Goal: Task Accomplishment & Management: Use online tool/utility

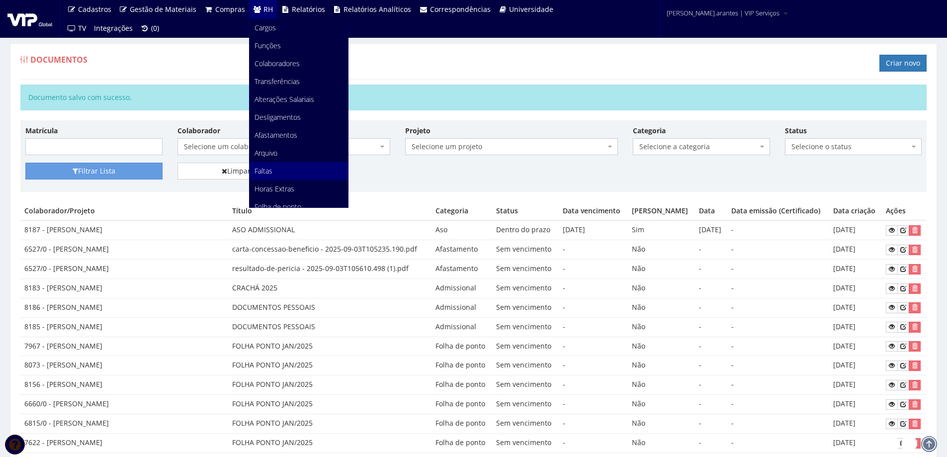
click at [259, 171] on span "Faltas" at bounding box center [264, 170] width 18 height 9
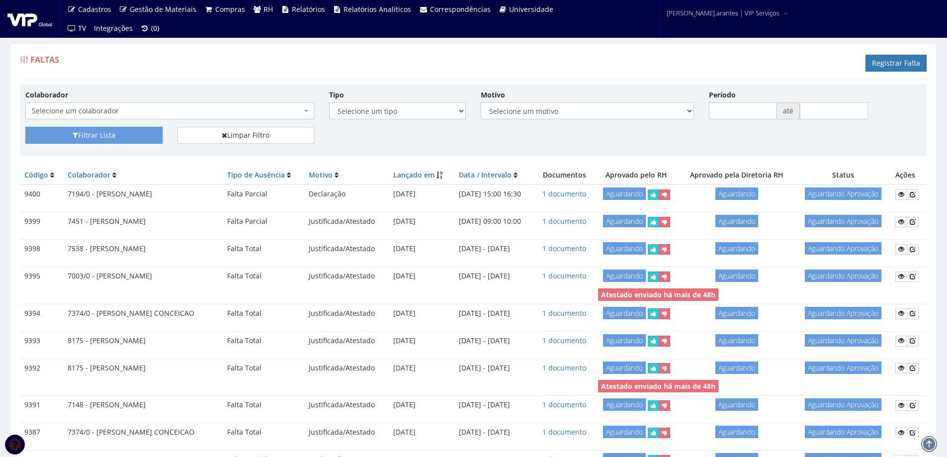
click at [171, 113] on span "Selecione um colaborador" at bounding box center [167, 111] width 270 height 10
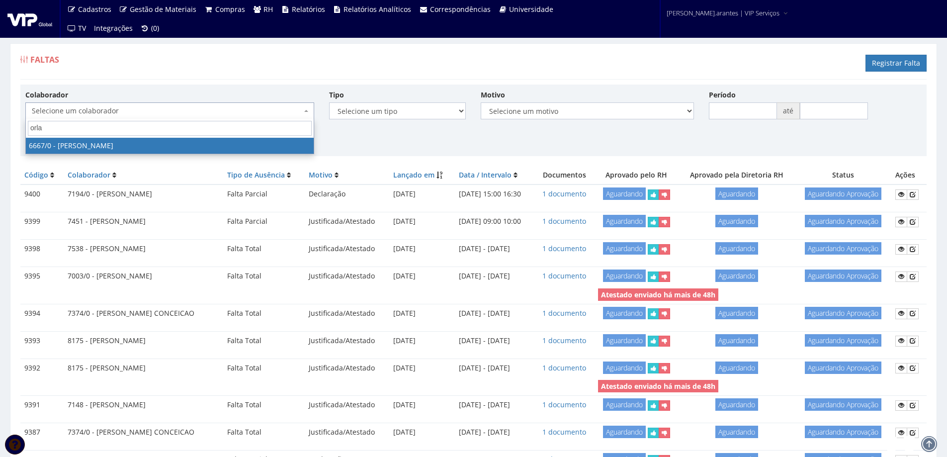
type input "orlan"
select select "143"
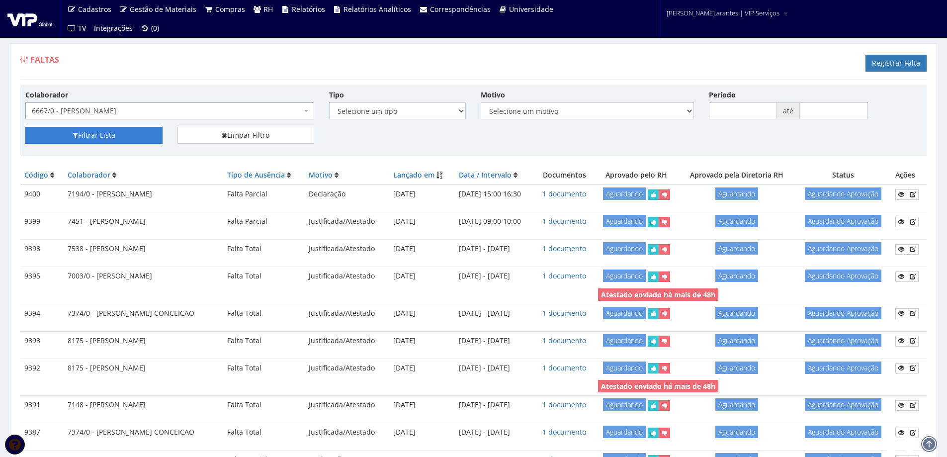
click at [122, 137] on button "Filtrar Lista" at bounding box center [93, 135] width 137 height 17
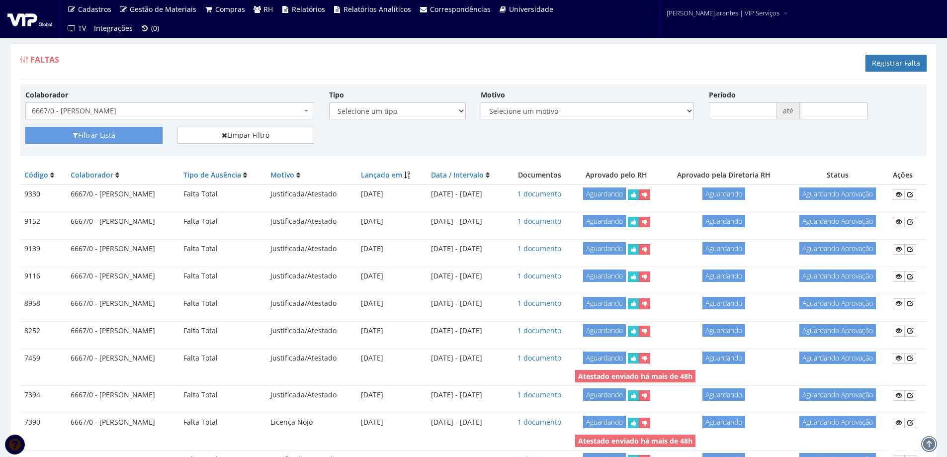
click at [563, 188] on td "1 documento" at bounding box center [539, 194] width 63 height 19
click at [557, 193] on link "1 documento" at bounding box center [540, 193] width 44 height 9
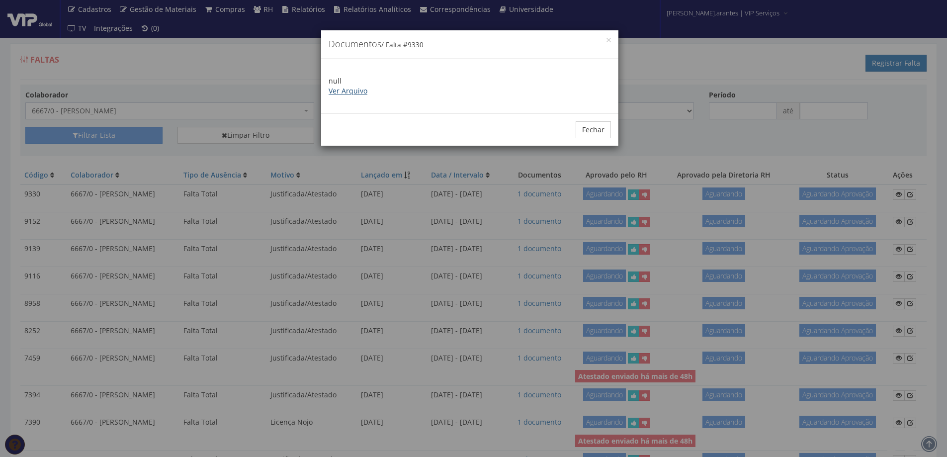
click at [357, 93] on link "Ver Arquivo" at bounding box center [348, 90] width 39 height 9
drag, startPoint x: 591, startPoint y: 125, endPoint x: 525, endPoint y: 126, distance: 66.7
click at [590, 124] on button "Fechar" at bounding box center [593, 129] width 35 height 17
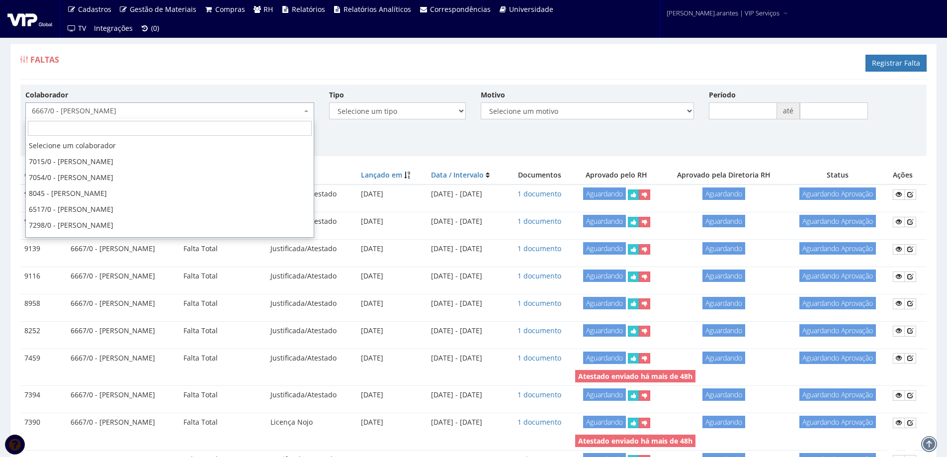
click at [147, 109] on span "6667/0 - [PERSON_NAME]" at bounding box center [167, 111] width 270 height 10
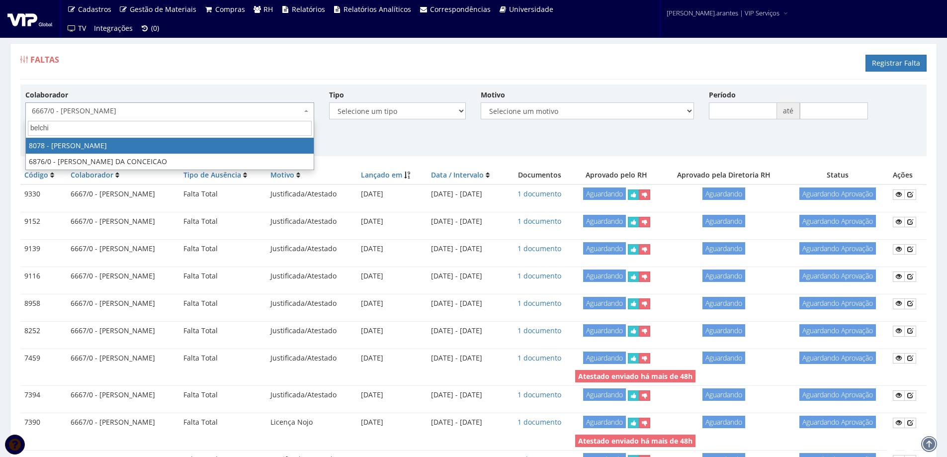
type input "belchio"
select select "3405"
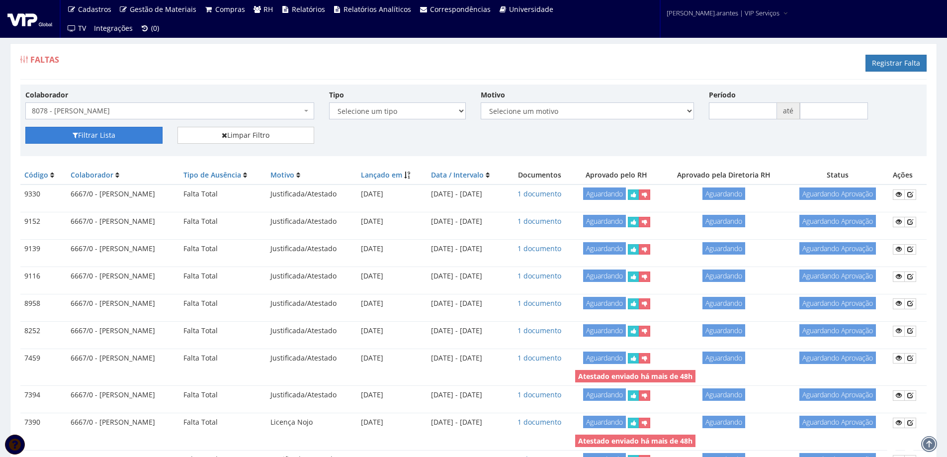
click at [125, 135] on button "Filtrar Lista" at bounding box center [93, 135] width 137 height 17
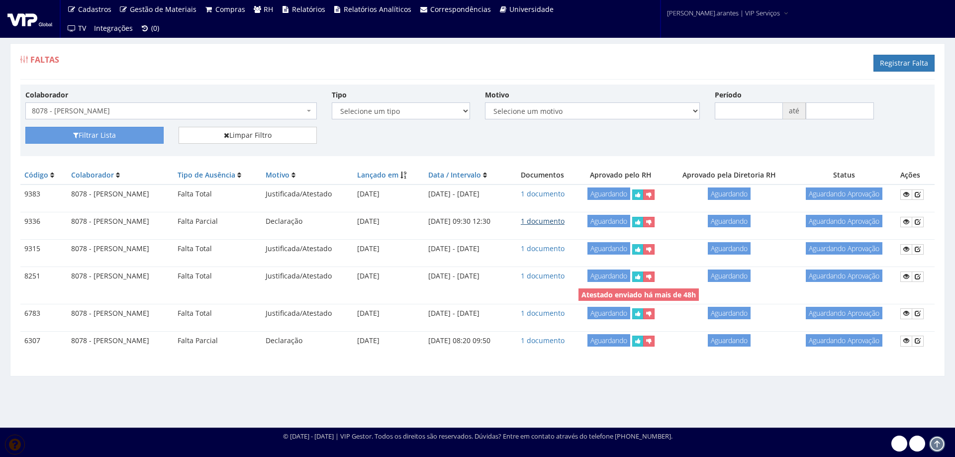
click at [559, 220] on link "1 documento" at bounding box center [543, 220] width 44 height 9
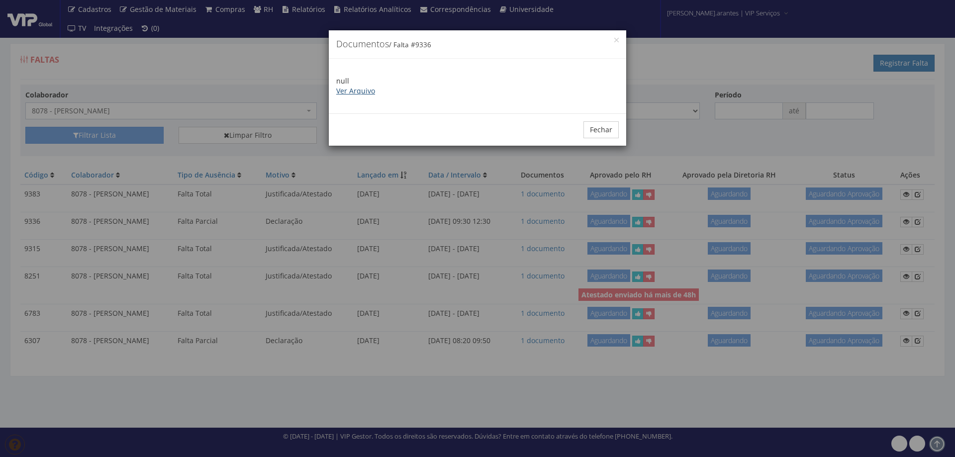
click at [353, 90] on link "Ver Arquivo" at bounding box center [355, 90] width 39 height 9
click at [601, 131] on button "Fechar" at bounding box center [600, 129] width 35 height 17
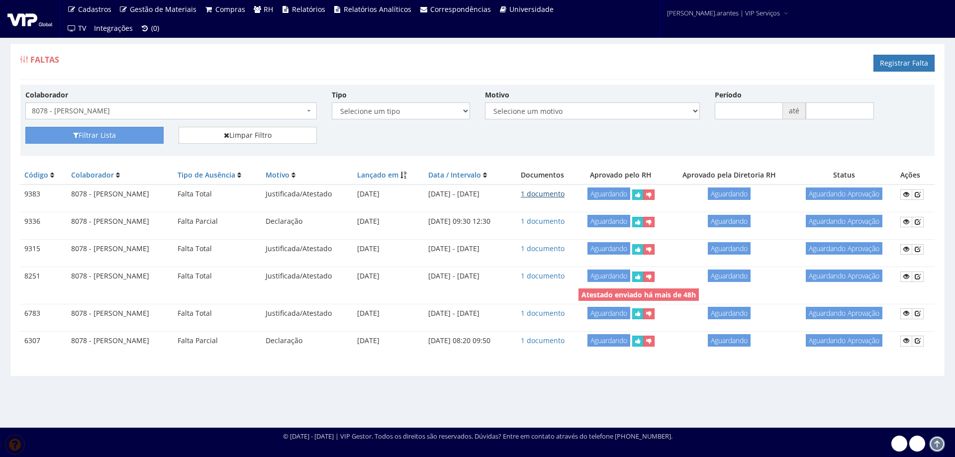
click at [564, 189] on link "1 documento" at bounding box center [543, 193] width 44 height 9
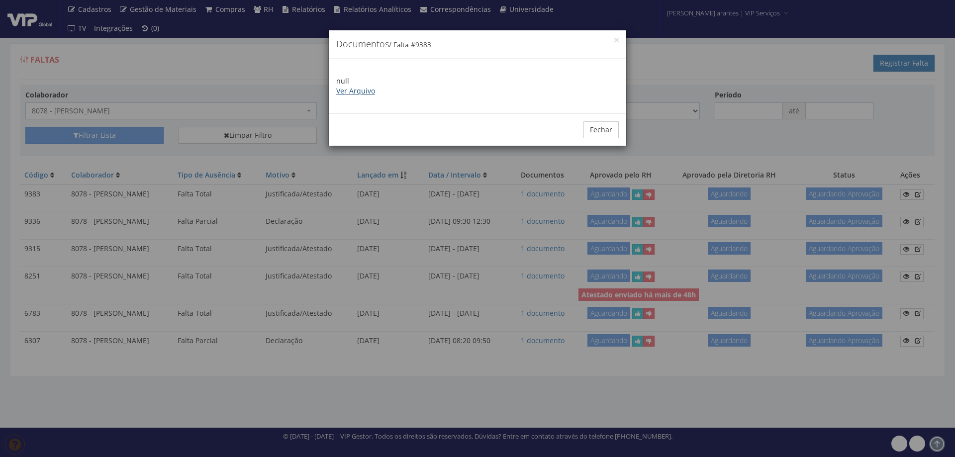
click at [369, 89] on link "Ver Arquivo" at bounding box center [355, 90] width 39 height 9
click at [598, 133] on button "Fechar" at bounding box center [600, 129] width 35 height 17
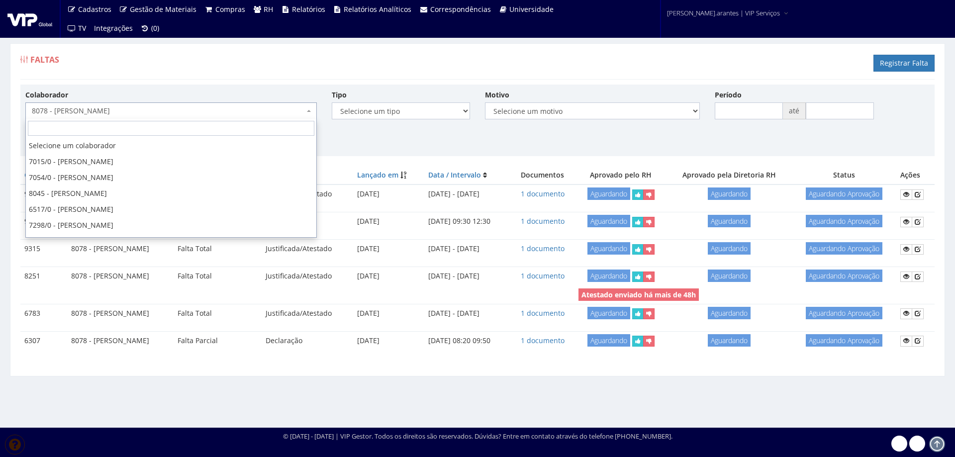
click at [105, 108] on span "8078 - [PERSON_NAME]" at bounding box center [168, 111] width 273 height 10
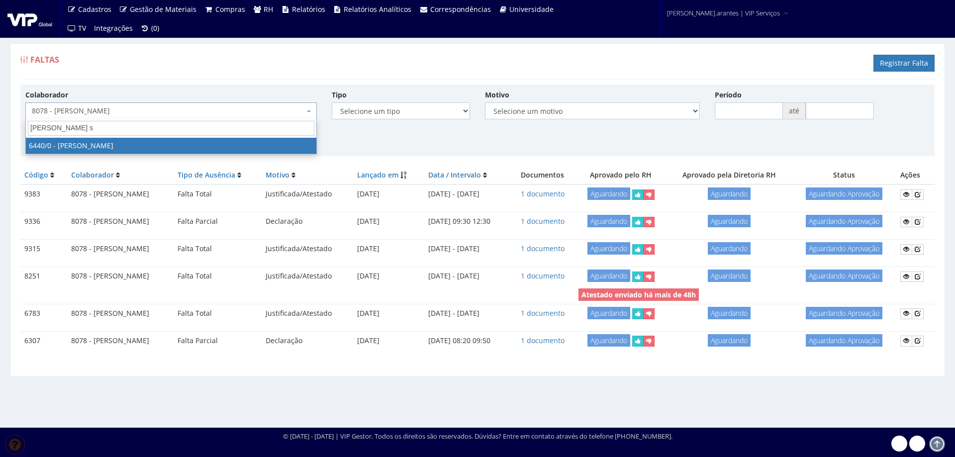
type input "raimundo se"
select select "70"
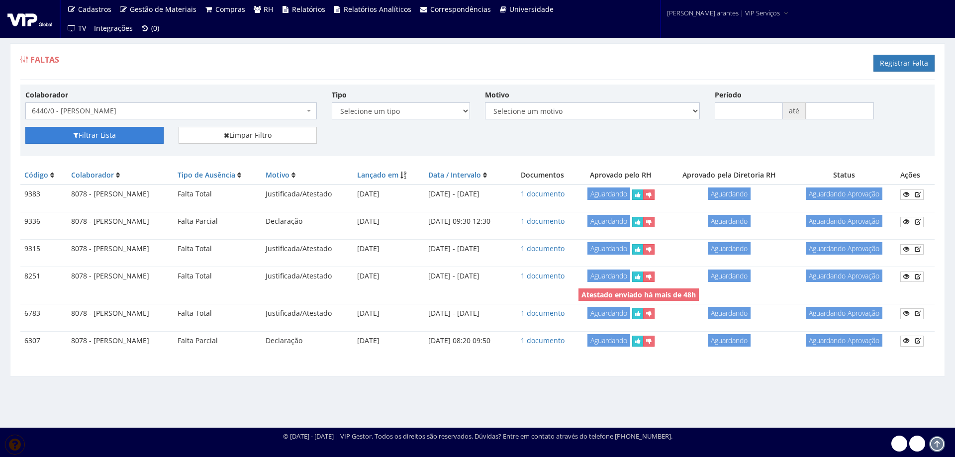
click at [103, 135] on button "Filtrar Lista" at bounding box center [94, 135] width 138 height 17
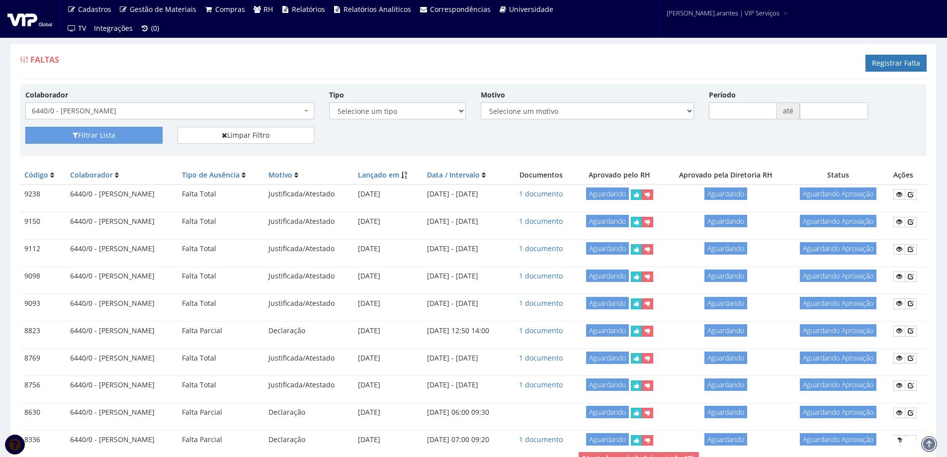
click at [191, 110] on span "6440/0 - [PERSON_NAME]" at bounding box center [167, 111] width 270 height 10
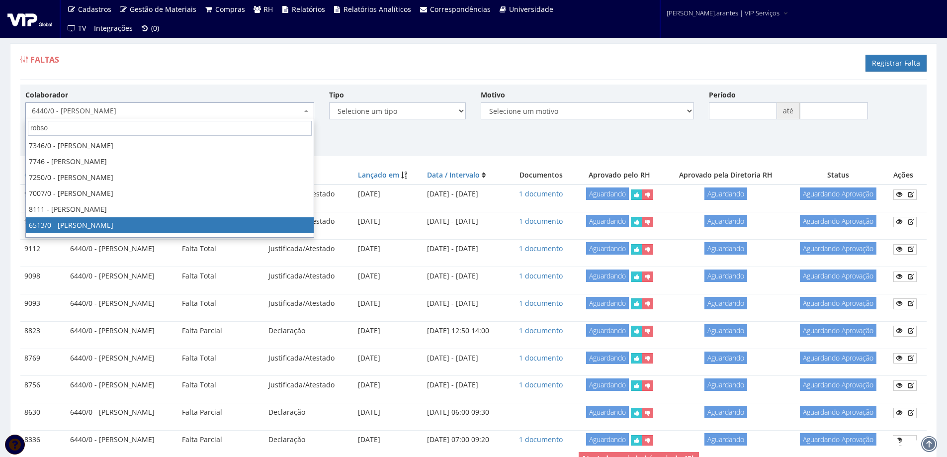
type input "robso"
select select "99"
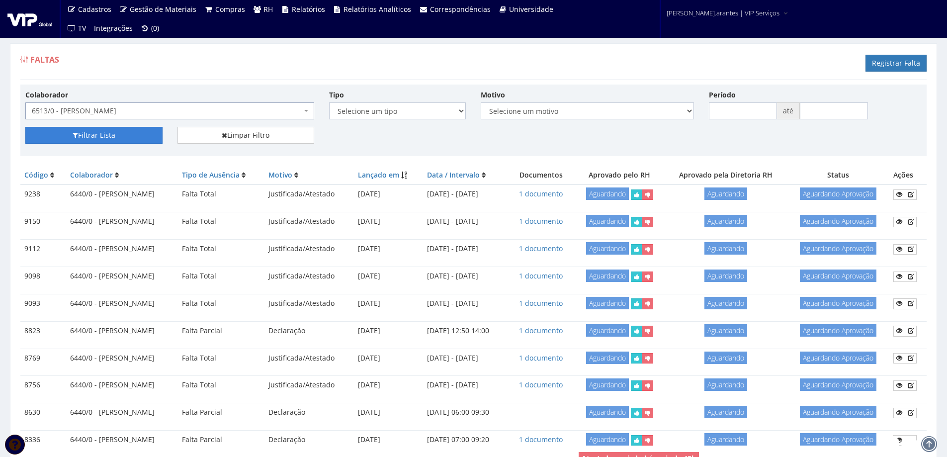
click at [118, 132] on button "Filtrar Lista" at bounding box center [93, 135] width 137 height 17
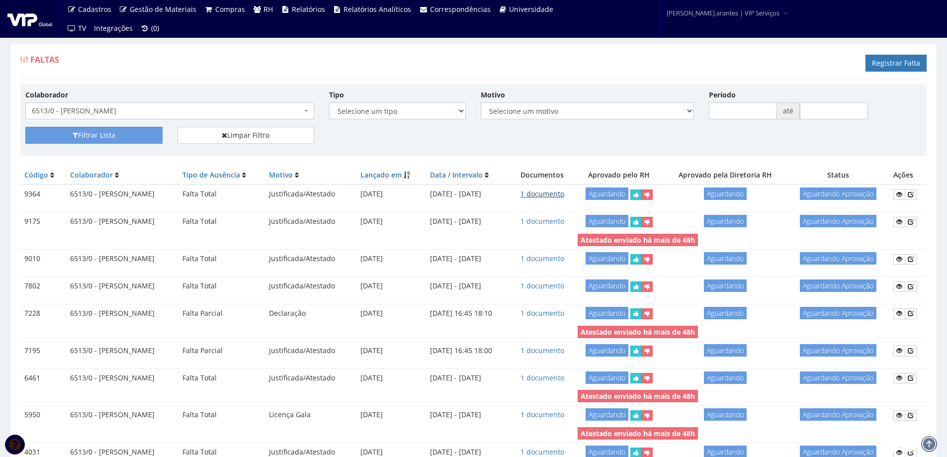
click at [564, 192] on link "1 documento" at bounding box center [543, 193] width 44 height 9
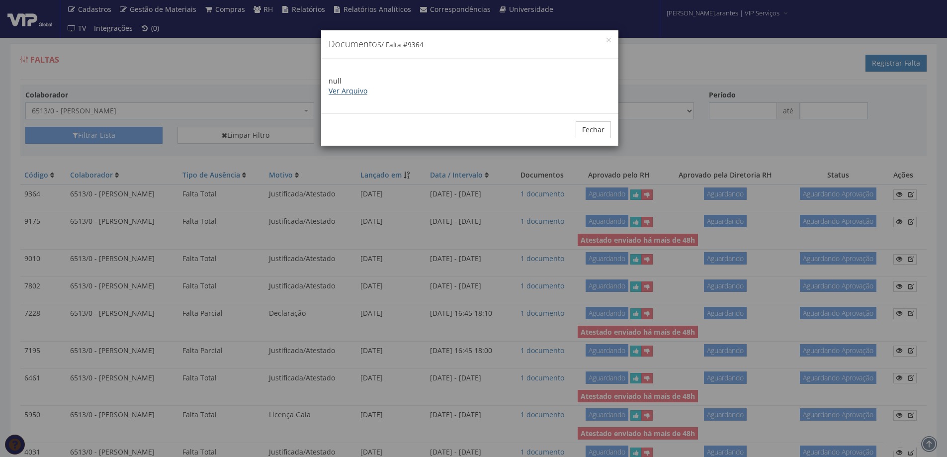
click at [353, 88] on link "Ver Arquivo" at bounding box center [348, 90] width 39 height 9
drag, startPoint x: 594, startPoint y: 131, endPoint x: 392, endPoint y: 83, distance: 207.5
click at [586, 127] on button "Fechar" at bounding box center [593, 129] width 35 height 17
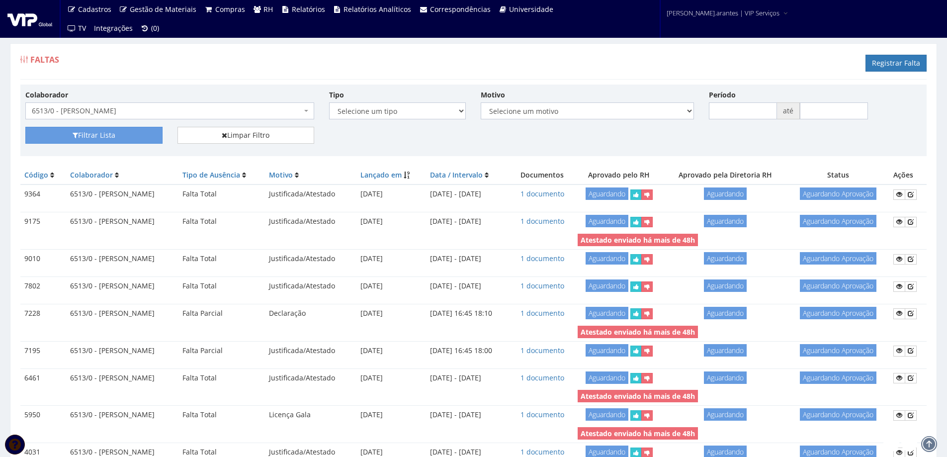
click at [107, 111] on span "6513/0 - [PERSON_NAME]" at bounding box center [167, 111] width 270 height 10
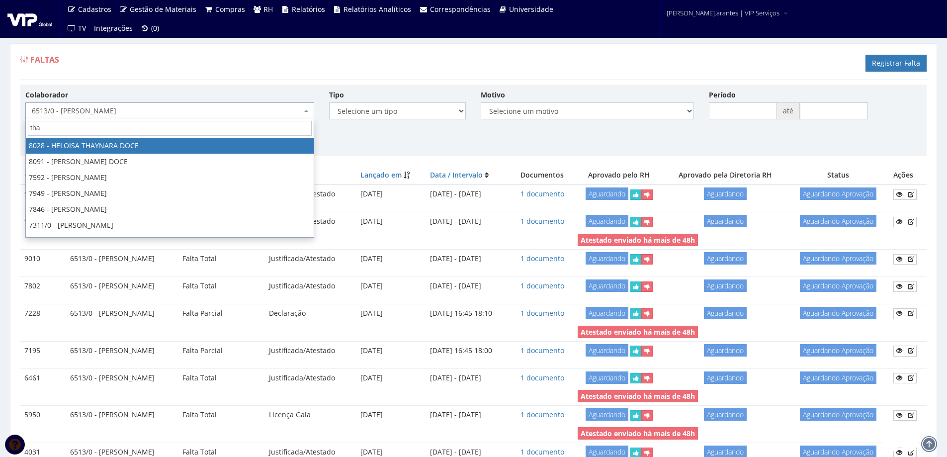
type input "thau"
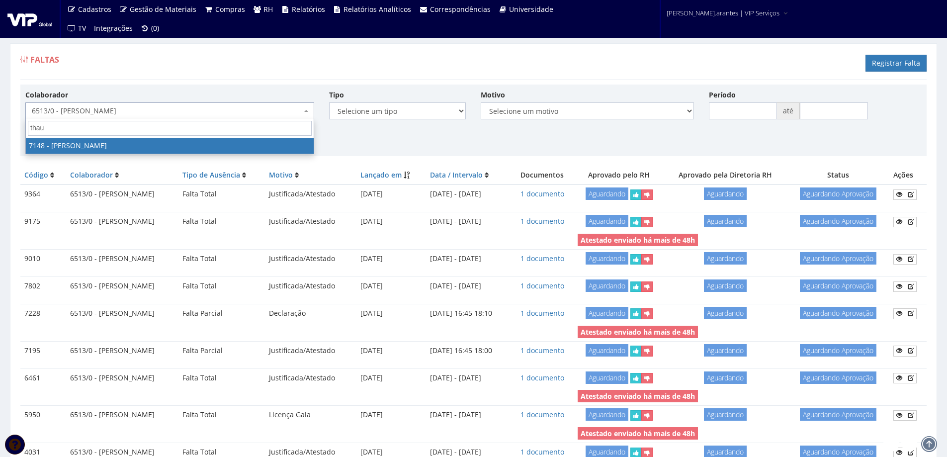
select select "574"
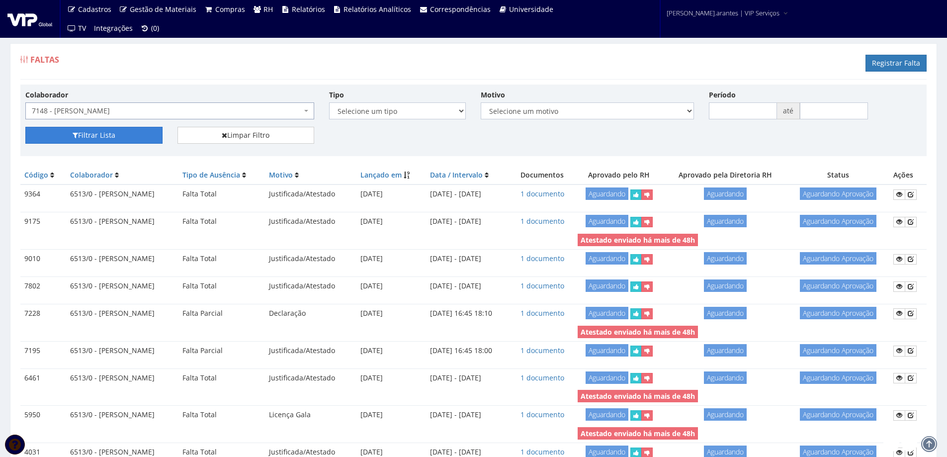
click at [82, 137] on button "Filtrar Lista" at bounding box center [93, 135] width 137 height 17
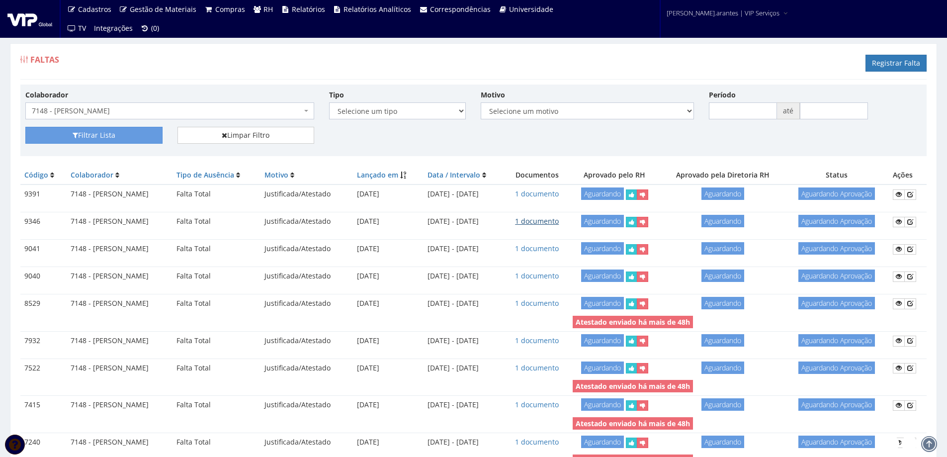
click at [559, 224] on link "1 documento" at bounding box center [537, 220] width 44 height 9
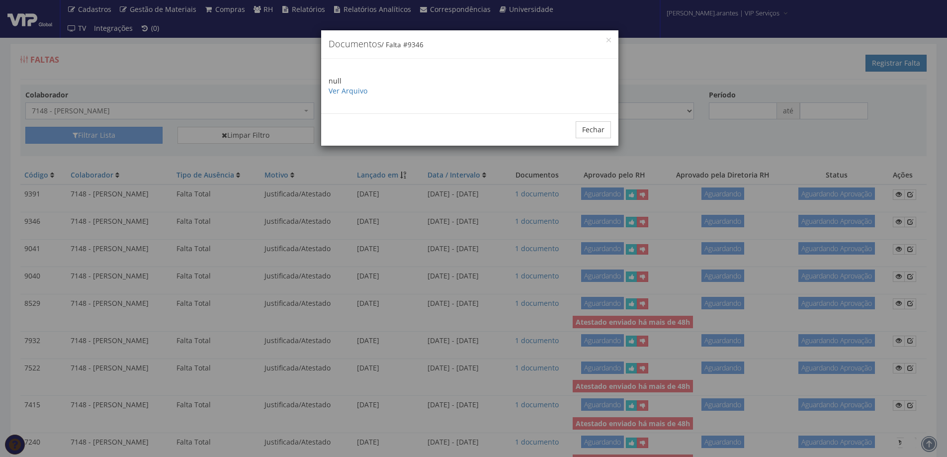
click at [341, 95] on p "null Ver Arquivo" at bounding box center [470, 86] width 282 height 20
click at [339, 91] on link "Ver Arquivo" at bounding box center [348, 90] width 39 height 9
click at [601, 131] on button "Fechar" at bounding box center [593, 129] width 35 height 17
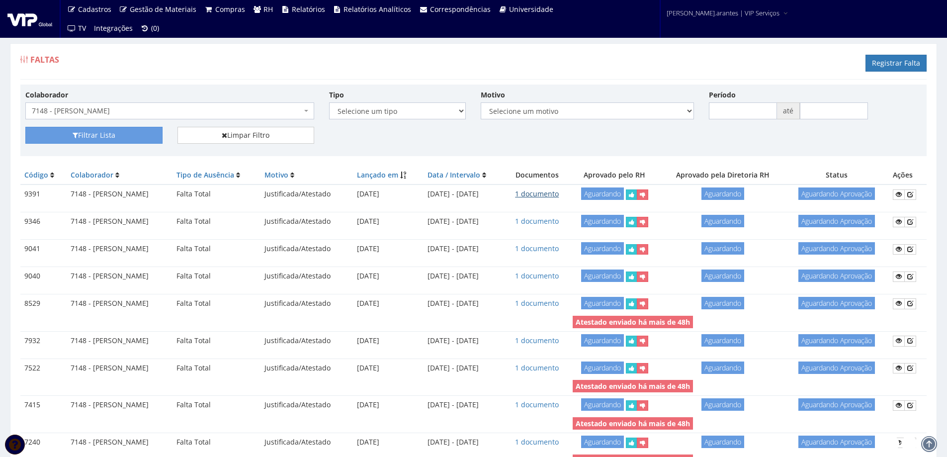
click at [559, 193] on link "1 documento" at bounding box center [537, 193] width 44 height 9
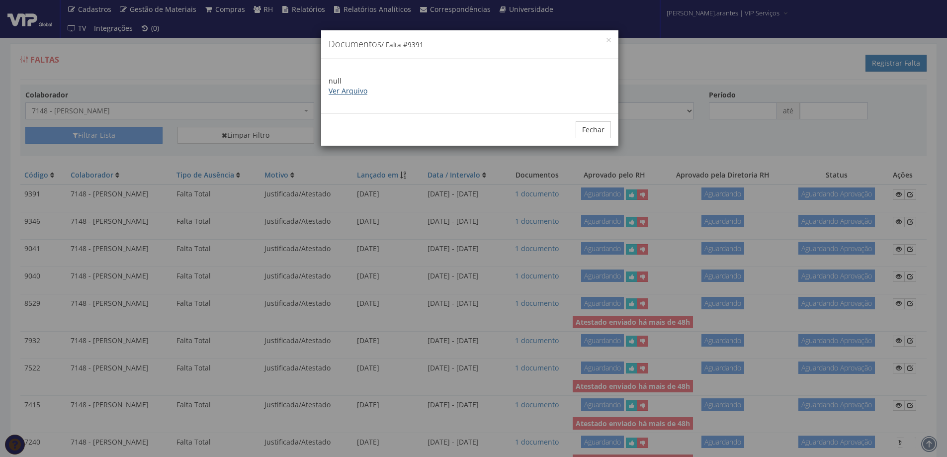
click at [348, 92] on link "Ver Arquivo" at bounding box center [348, 90] width 39 height 9
drag, startPoint x: 590, startPoint y: 129, endPoint x: 387, endPoint y: 115, distance: 202.9
click at [584, 125] on button "Fechar" at bounding box center [593, 129] width 35 height 17
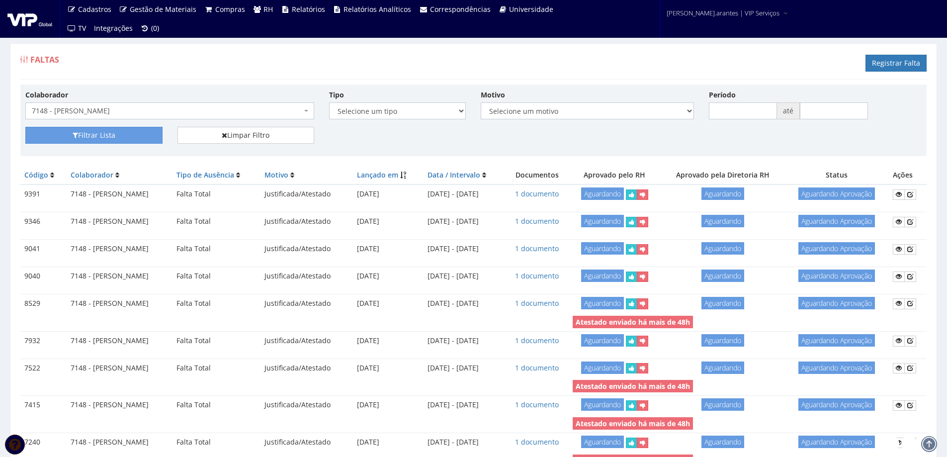
click at [196, 109] on span "7148 - [PERSON_NAME]" at bounding box center [167, 111] width 270 height 10
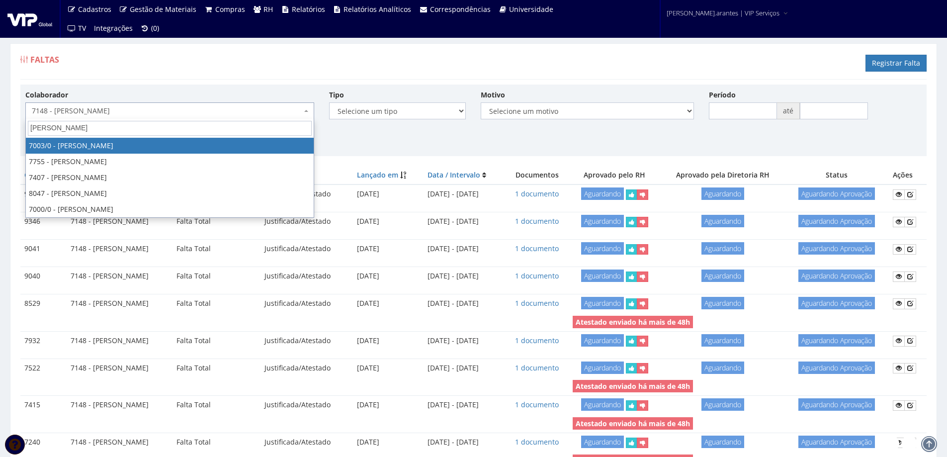
type input "alessandro a"
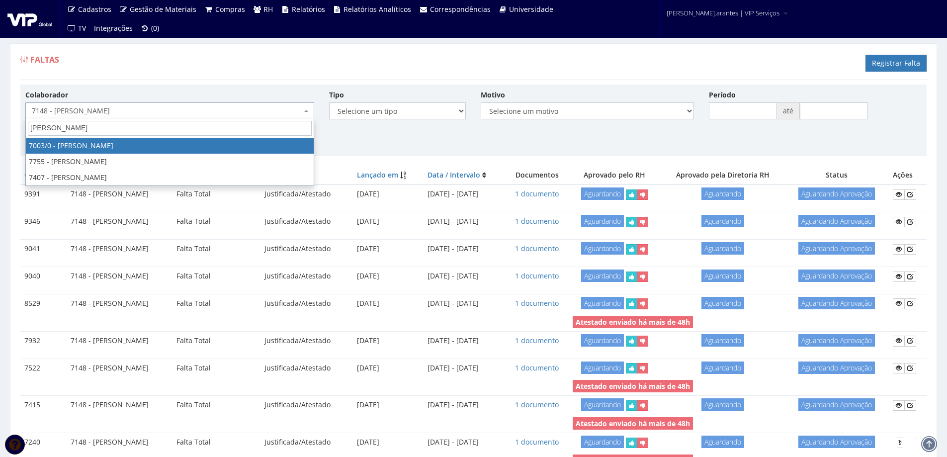
select select "309"
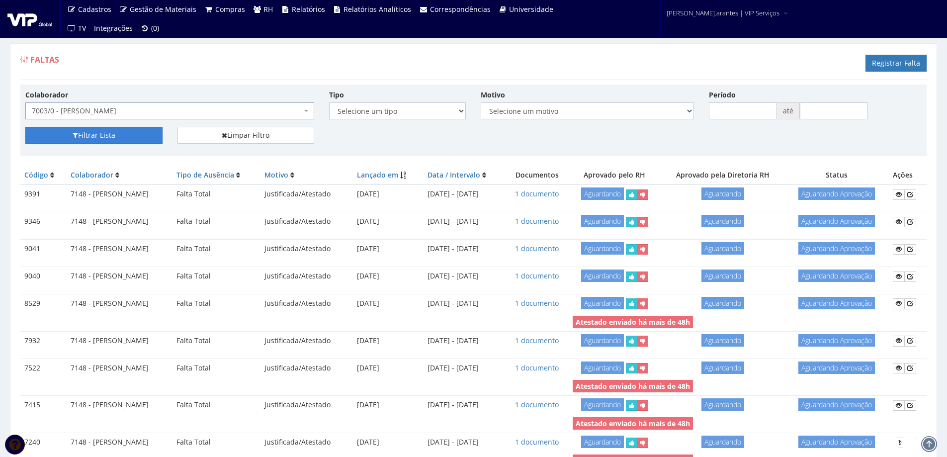
click at [132, 134] on button "Filtrar Lista" at bounding box center [93, 135] width 137 height 17
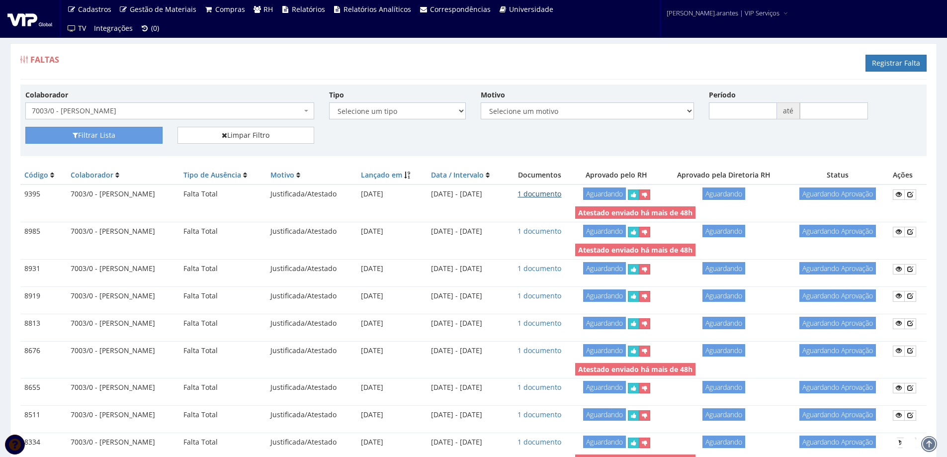
click at [561, 194] on link "1 documento" at bounding box center [540, 193] width 44 height 9
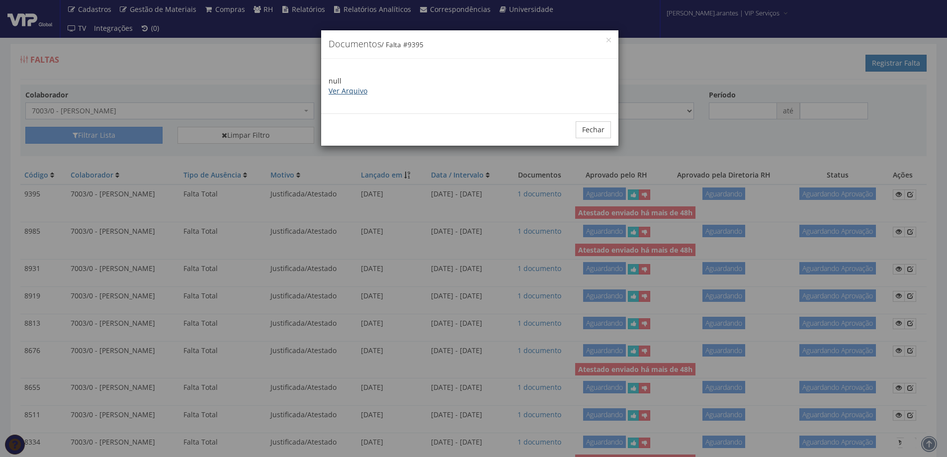
click at [351, 87] on link "Ver Arquivo" at bounding box center [348, 90] width 39 height 9
drag, startPoint x: 589, startPoint y: 133, endPoint x: 444, endPoint y: 113, distance: 147.1
click at [586, 131] on button "Fechar" at bounding box center [593, 129] width 35 height 17
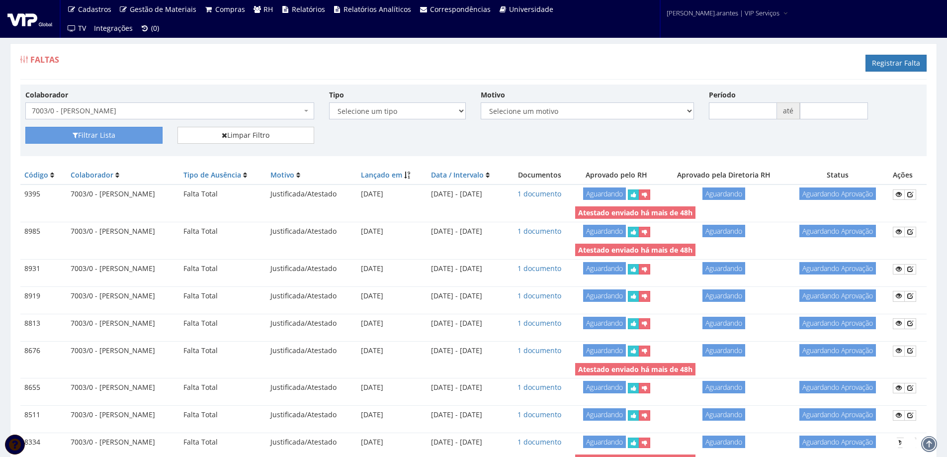
click at [123, 111] on span "7003/0 - [PERSON_NAME]" at bounding box center [167, 111] width 270 height 10
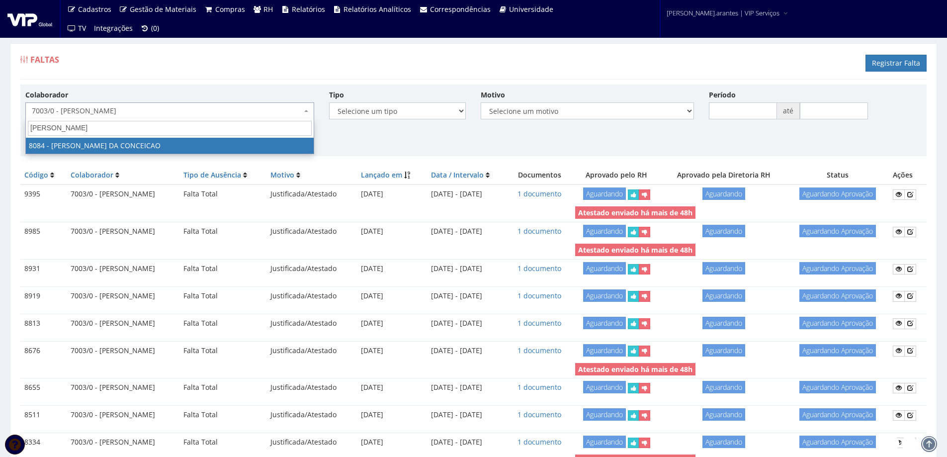
type input "andre fa"
select select "3573"
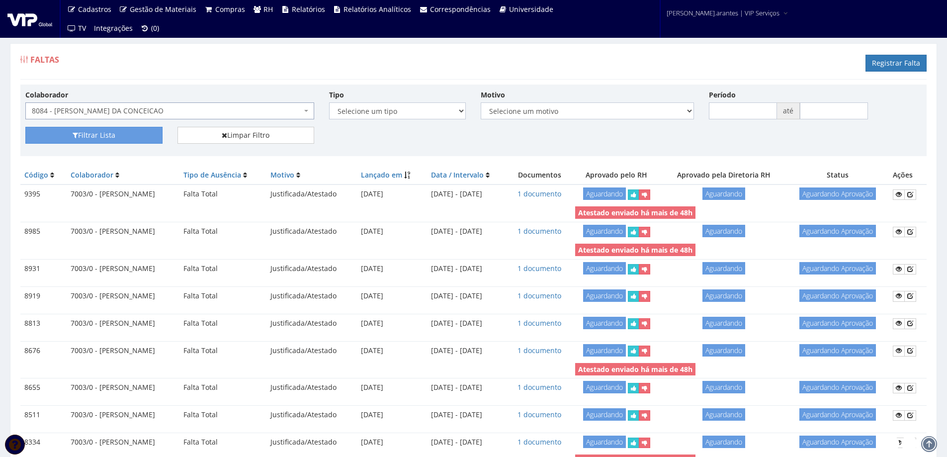
click at [129, 144] on div "Filtrar Lista Limpar Filtro" at bounding box center [474, 139] width 912 height 24
click at [129, 137] on button "Filtrar Lista" at bounding box center [93, 135] width 137 height 17
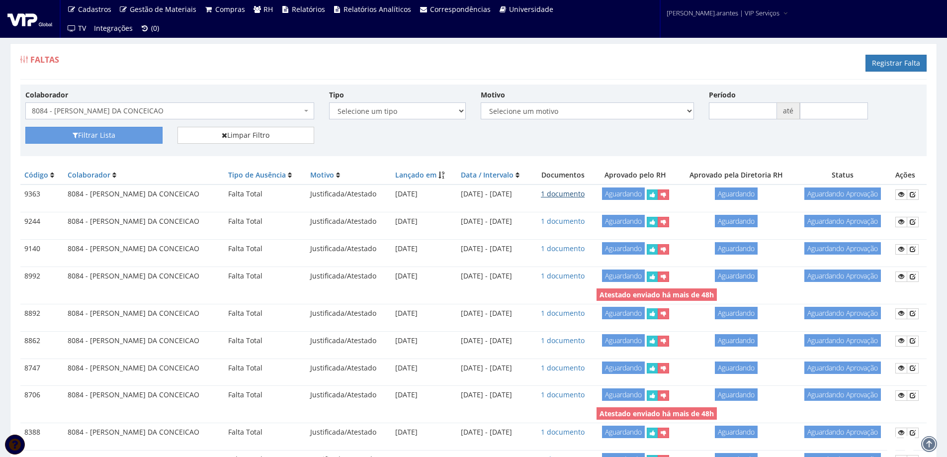
click at [572, 197] on link "1 documento" at bounding box center [563, 193] width 44 height 9
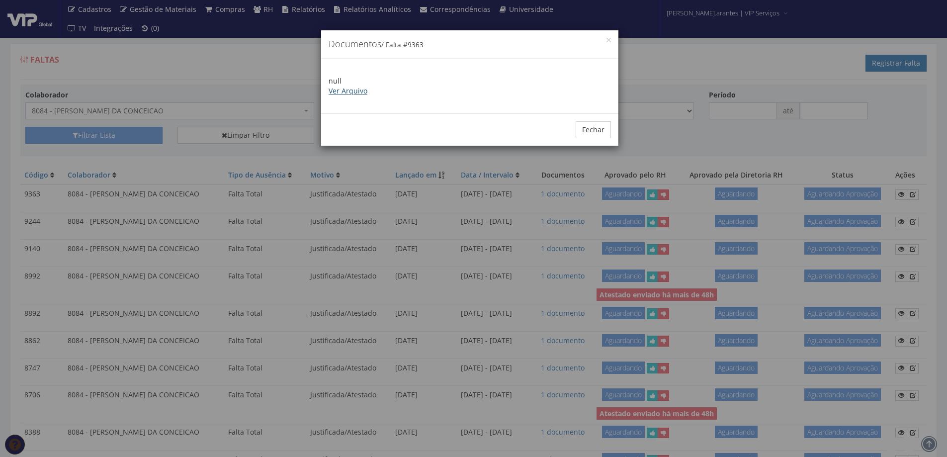
click at [361, 92] on link "Ver Arquivo" at bounding box center [348, 90] width 39 height 9
click at [583, 125] on button "Fechar" at bounding box center [593, 129] width 35 height 17
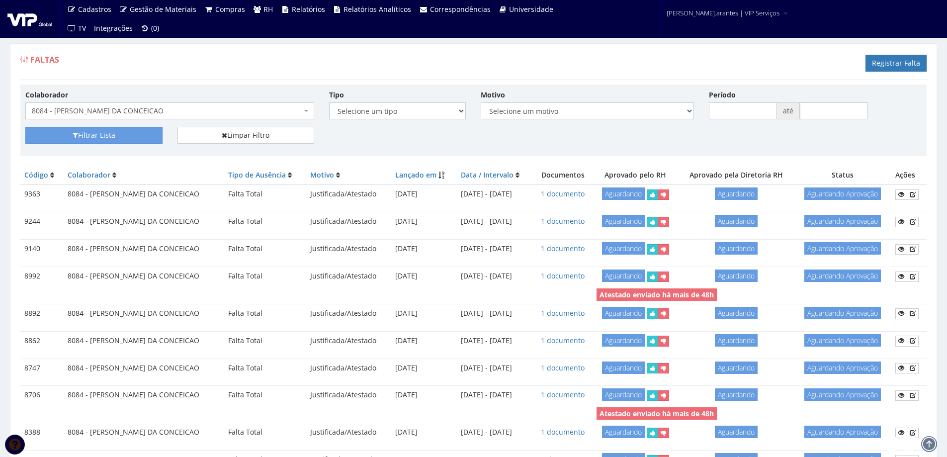
click at [158, 111] on span "8084 - [PERSON_NAME] DA CONCEICAO" at bounding box center [167, 111] width 270 height 10
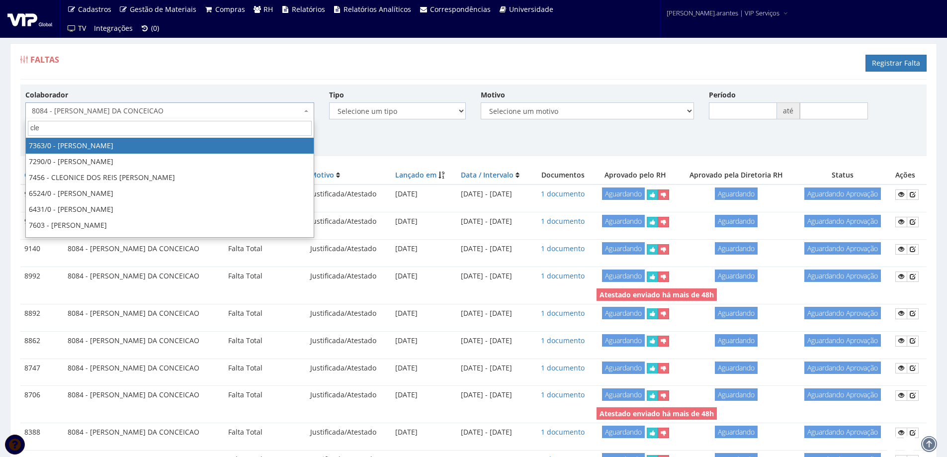
type input "cley"
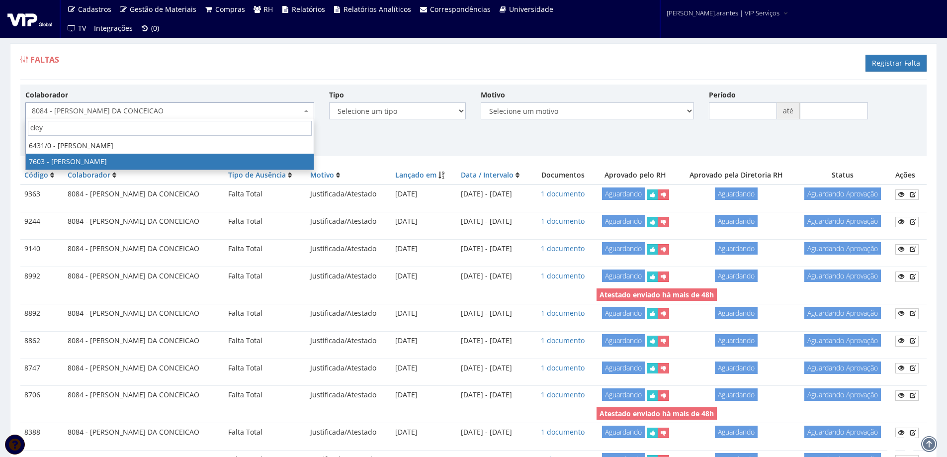
select select "1836"
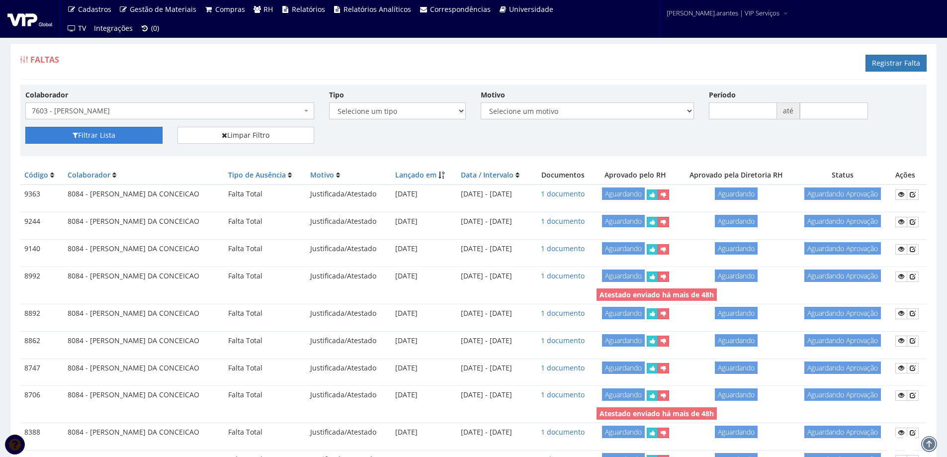
click at [126, 140] on button "Filtrar Lista" at bounding box center [93, 135] width 137 height 17
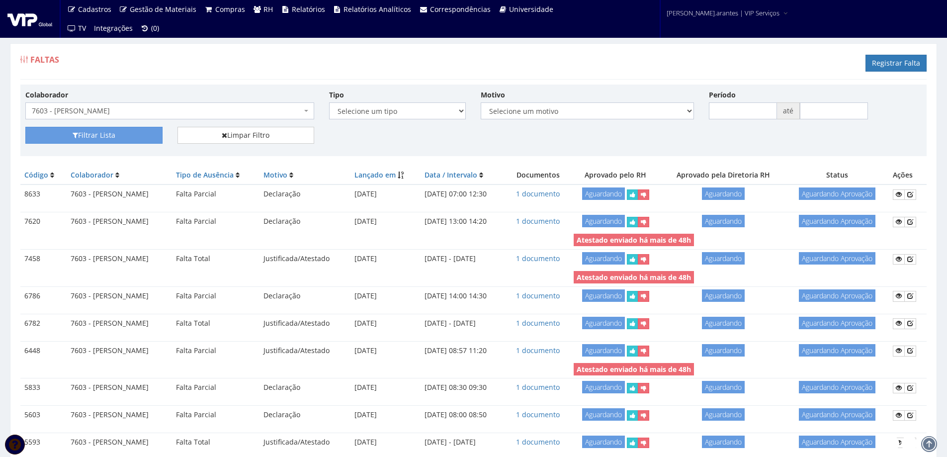
click at [161, 113] on span "7603 - [PERSON_NAME]" at bounding box center [167, 111] width 270 height 10
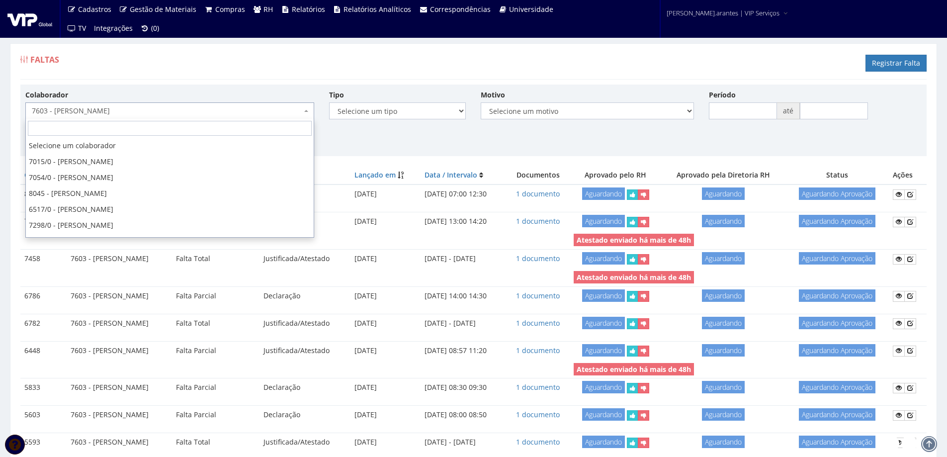
scroll to position [4136, 0]
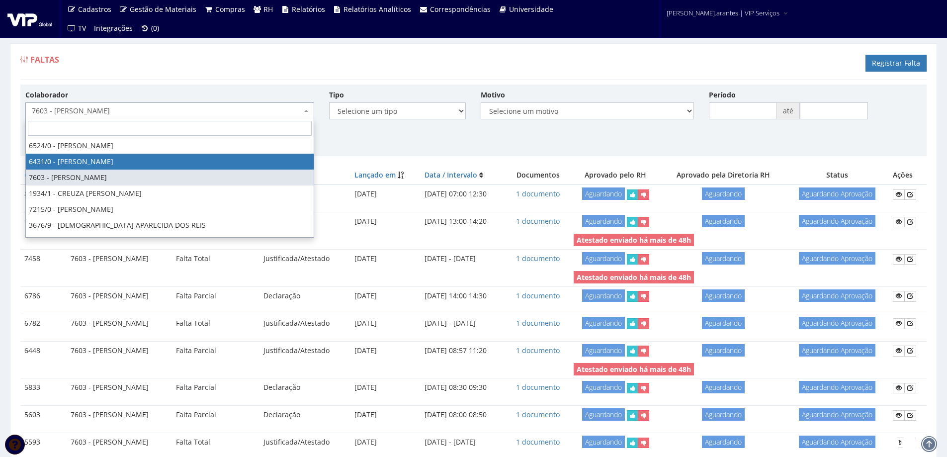
select select "64"
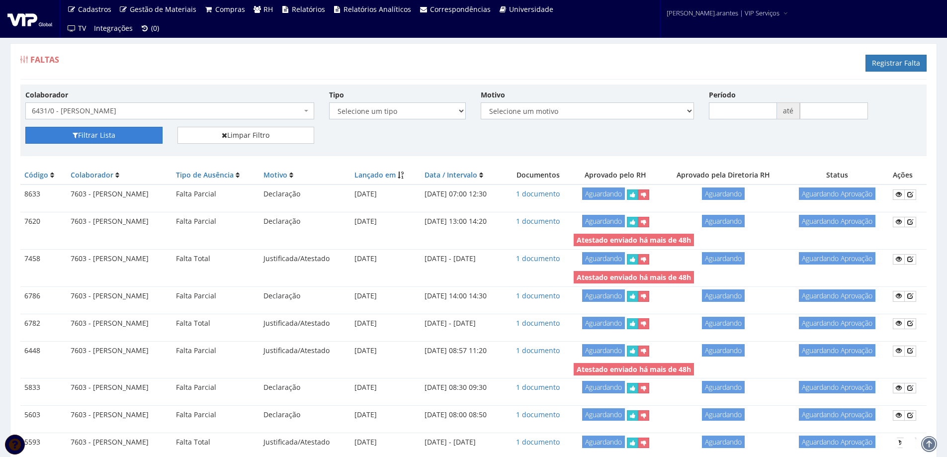
click at [96, 135] on button "Filtrar Lista" at bounding box center [93, 135] width 137 height 17
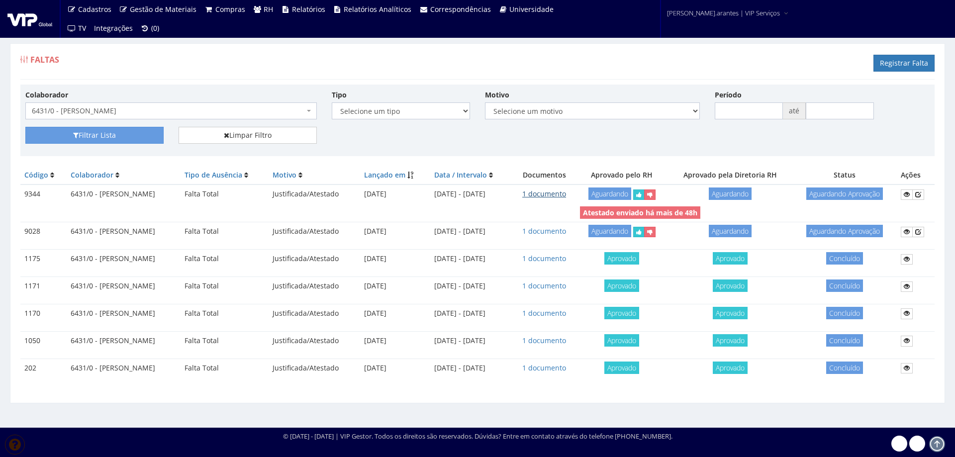
click at [566, 194] on link "1 documento" at bounding box center [544, 193] width 44 height 9
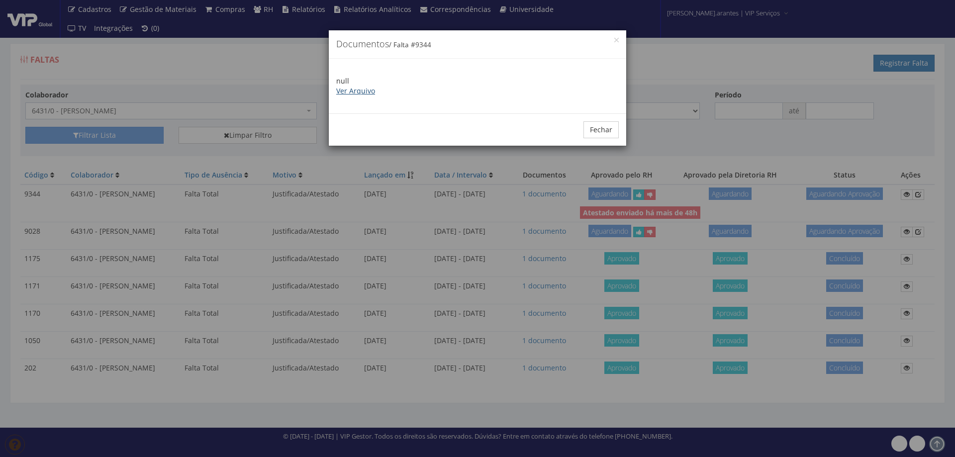
click at [352, 90] on link "Ver Arquivo" at bounding box center [355, 90] width 39 height 9
